Goal: Communication & Community: Answer question/provide support

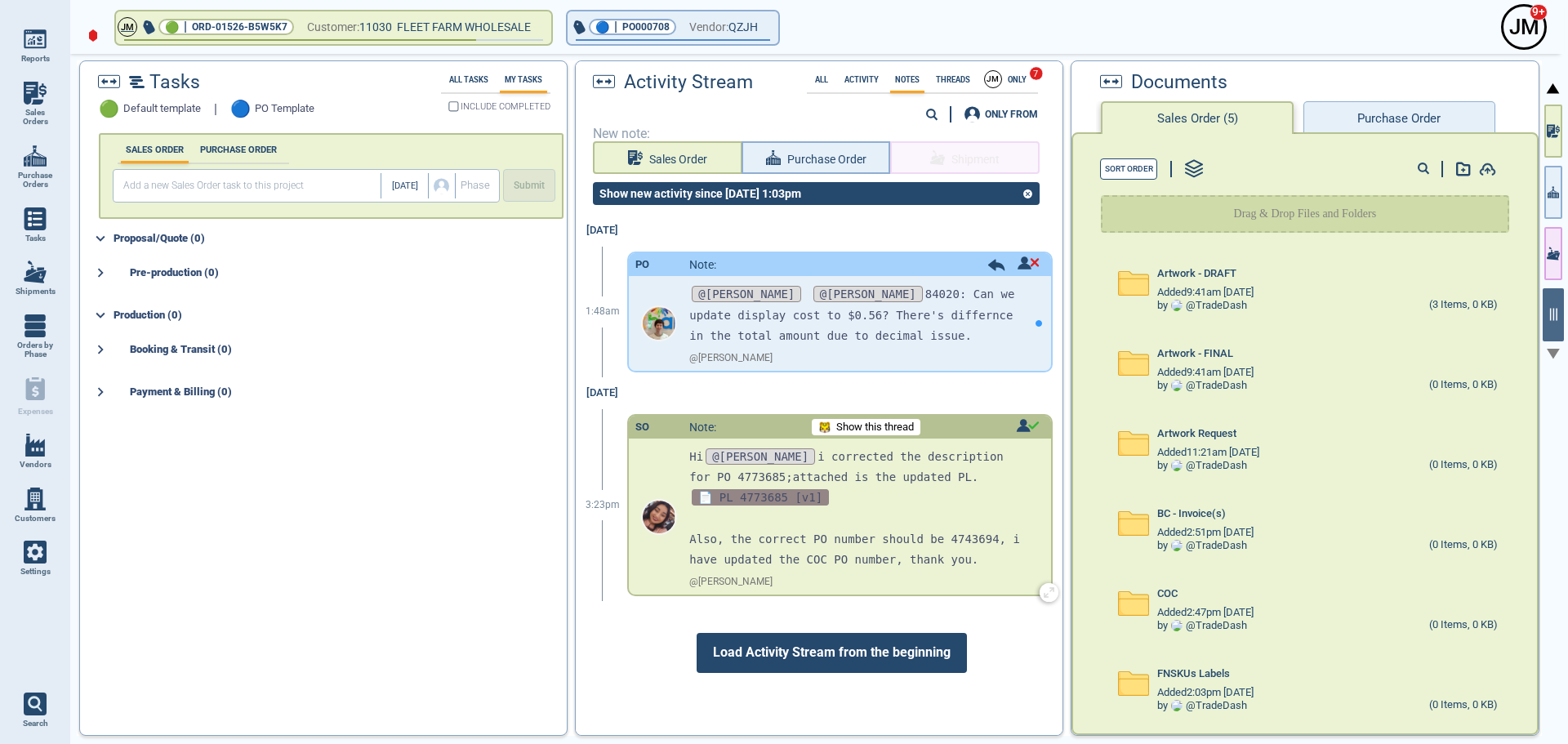
click at [763, 497] on span "📄 PL 4773685 [v1]" at bounding box center [760, 497] width 137 height 17
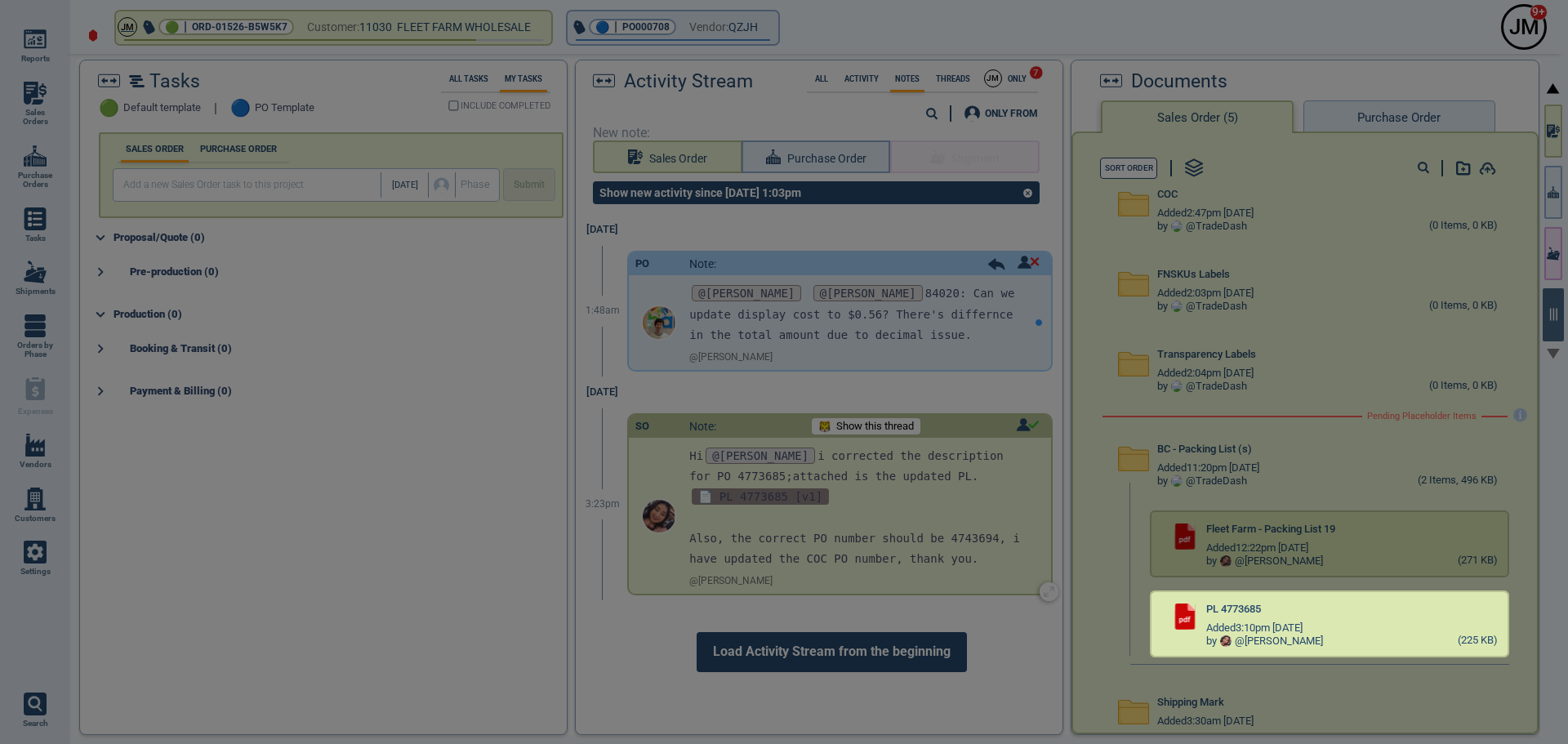
scroll to position [429, 0]
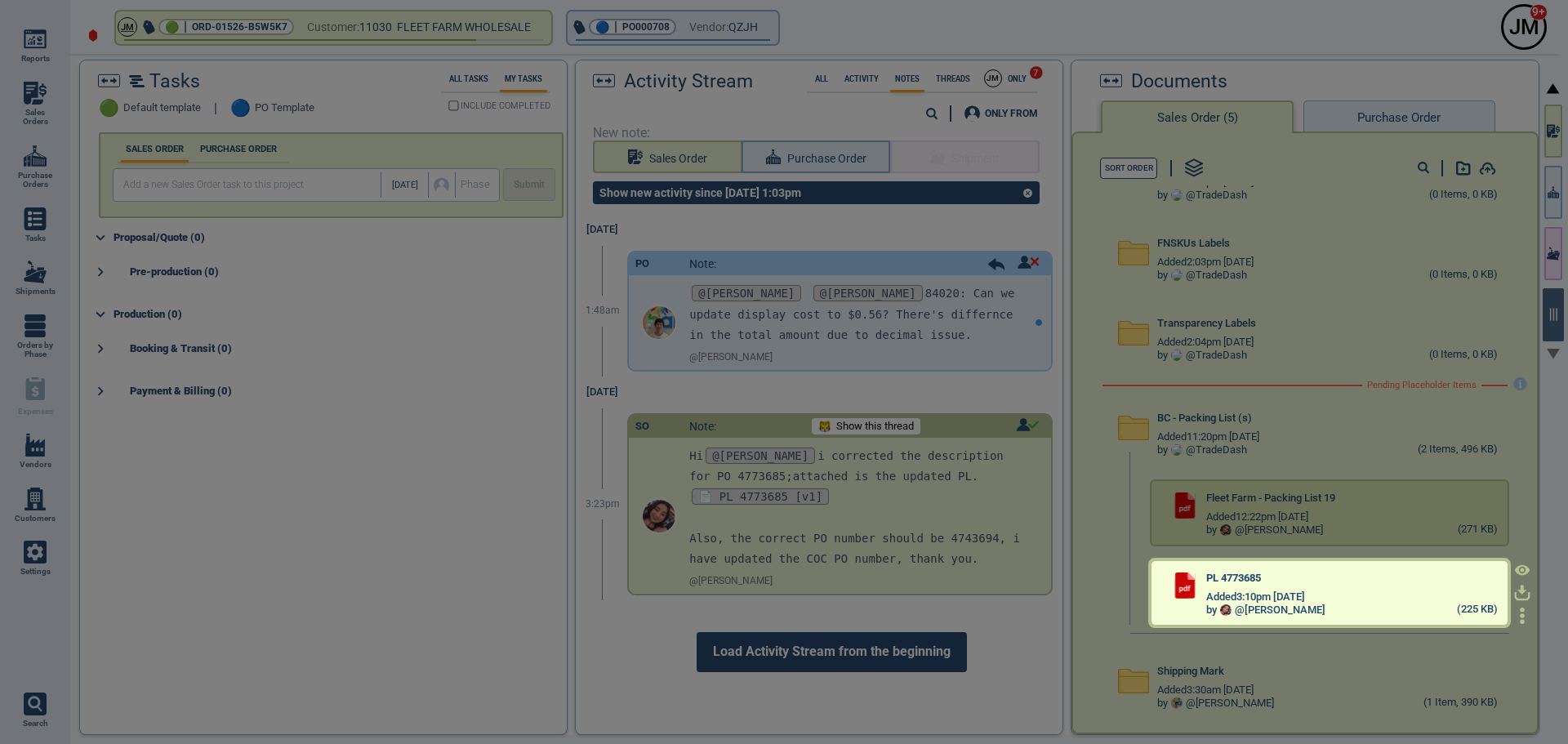
click at [1435, 592] on div "Added 3:10pm [DATE]" at bounding box center [1351, 596] width 290 height 13
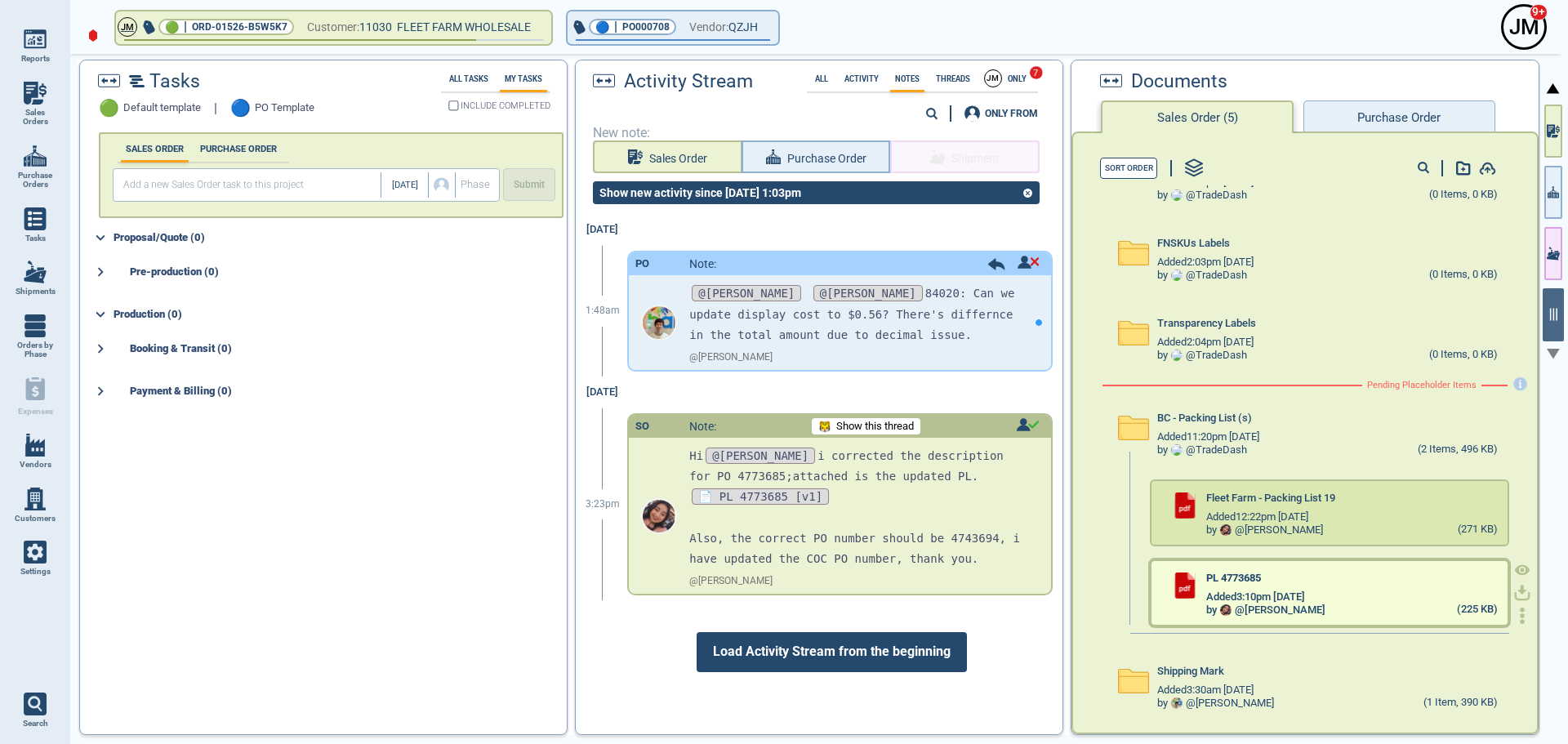
click at [1432, 592] on div "Added 3:10pm [DATE]" at bounding box center [1351, 596] width 290 height 13
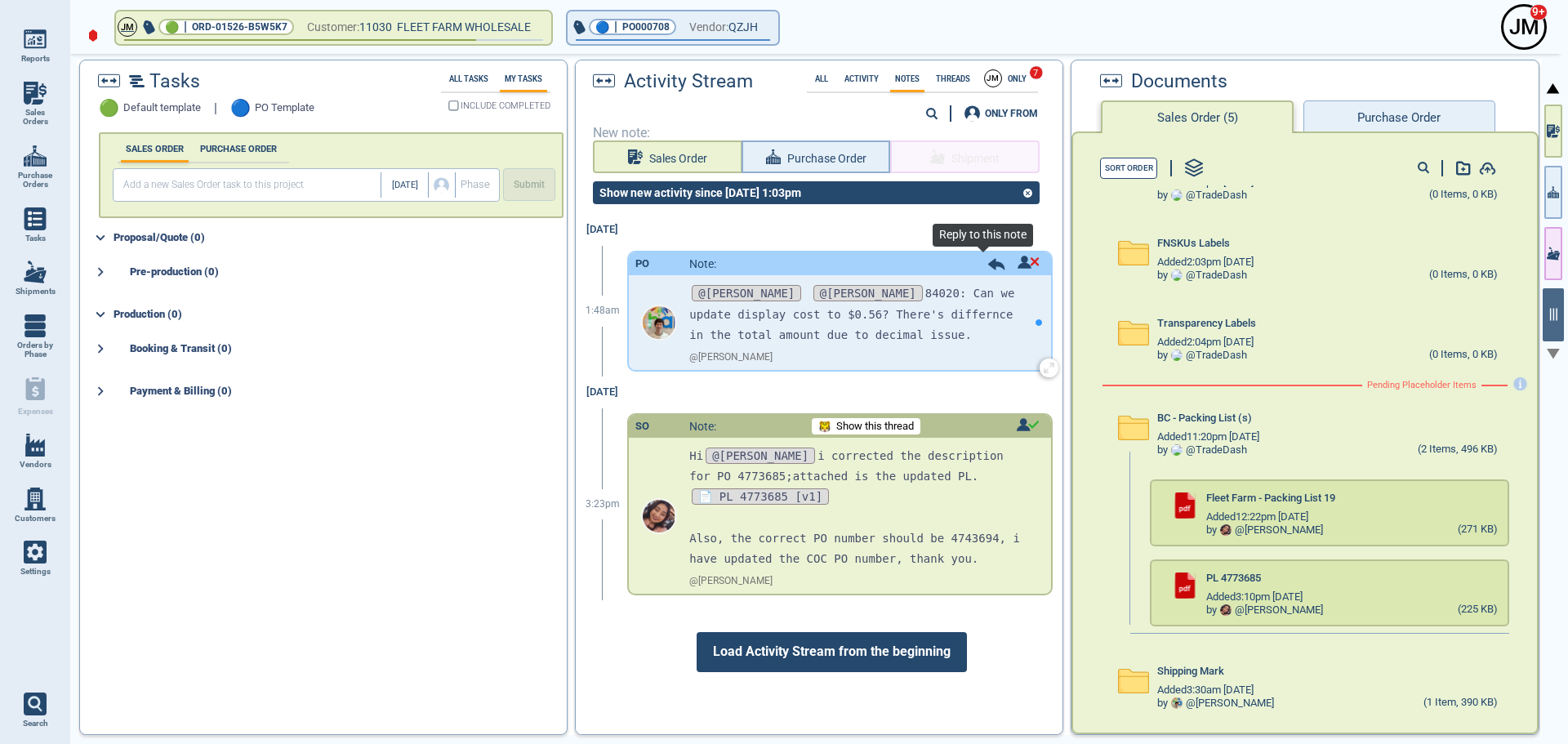
click at [988, 264] on icon at bounding box center [996, 264] width 17 height 12
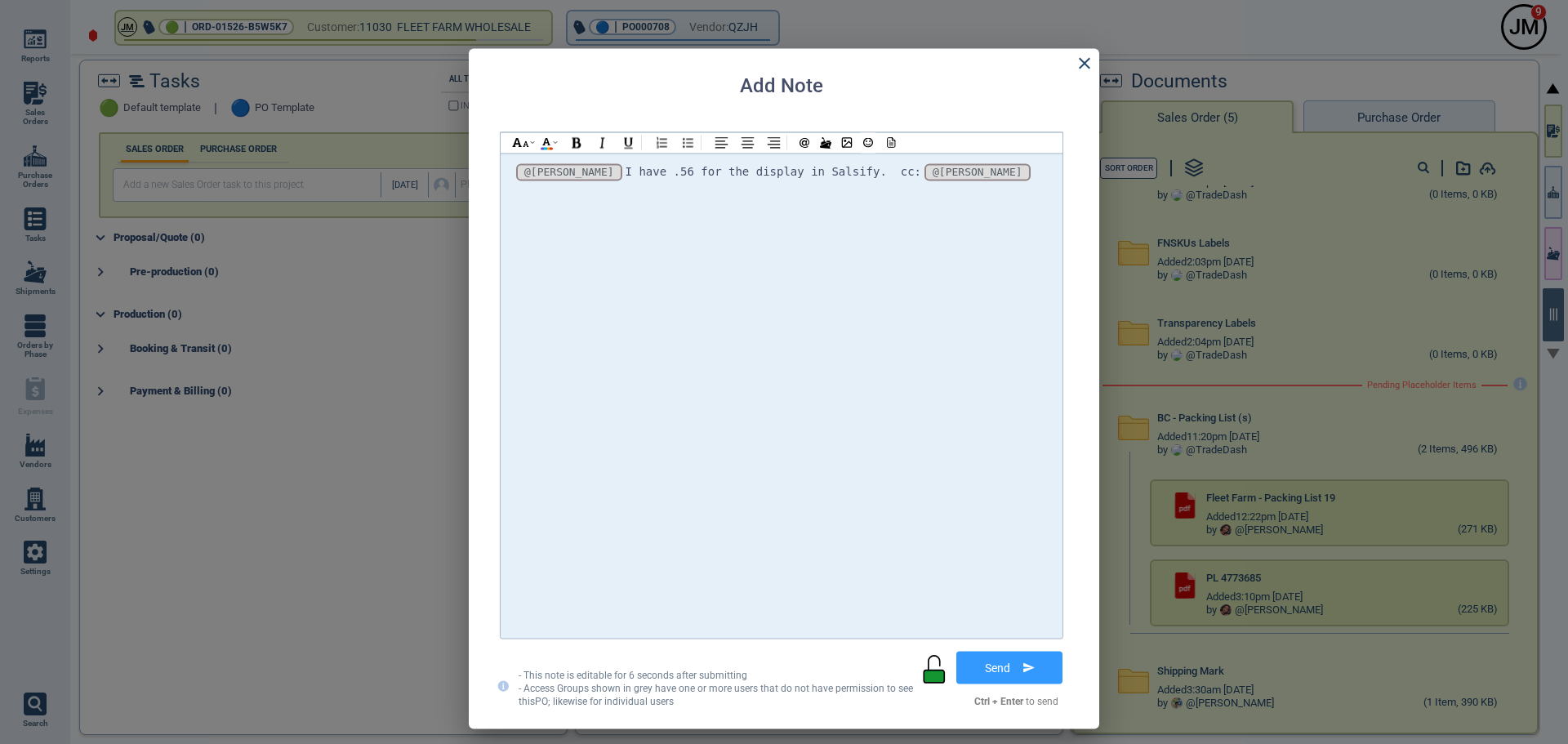
click at [929, 666] on icon at bounding box center [935, 662] width 12 height 15
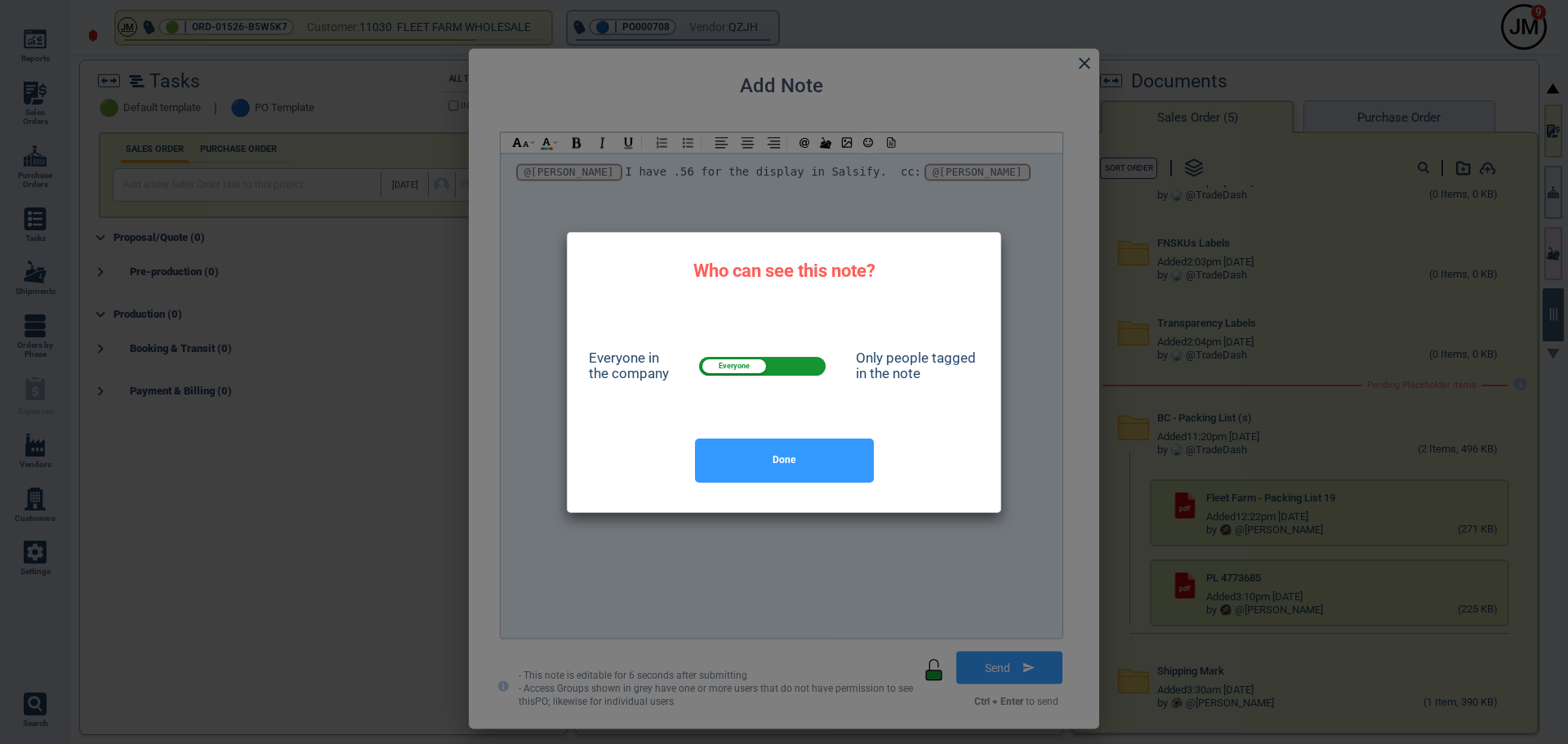
click at [801, 369] on span at bounding box center [763, 365] width 126 height 18
click at [763, 369] on input "checkbox" at bounding box center [763, 369] width 0 height 0
click at [805, 457] on button "Done" at bounding box center [784, 459] width 179 height 44
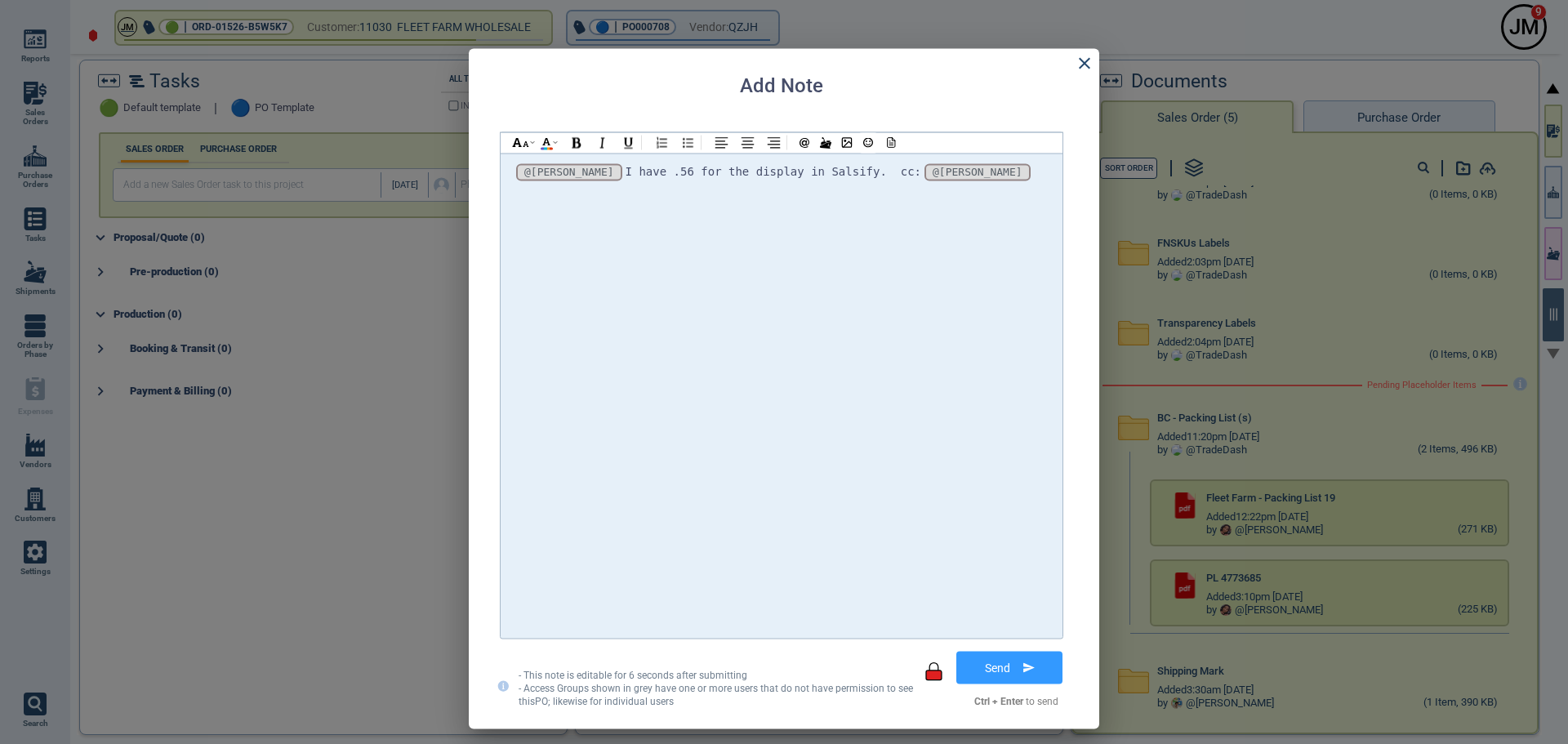
click at [626, 169] on span "I have .56 for the display in Salsify. cc:" at bounding box center [773, 170] width 295 height 13
click at [1023, 663] on button "Send" at bounding box center [1009, 667] width 119 height 41
